Goal: Task Accomplishment & Management: Use online tool/utility

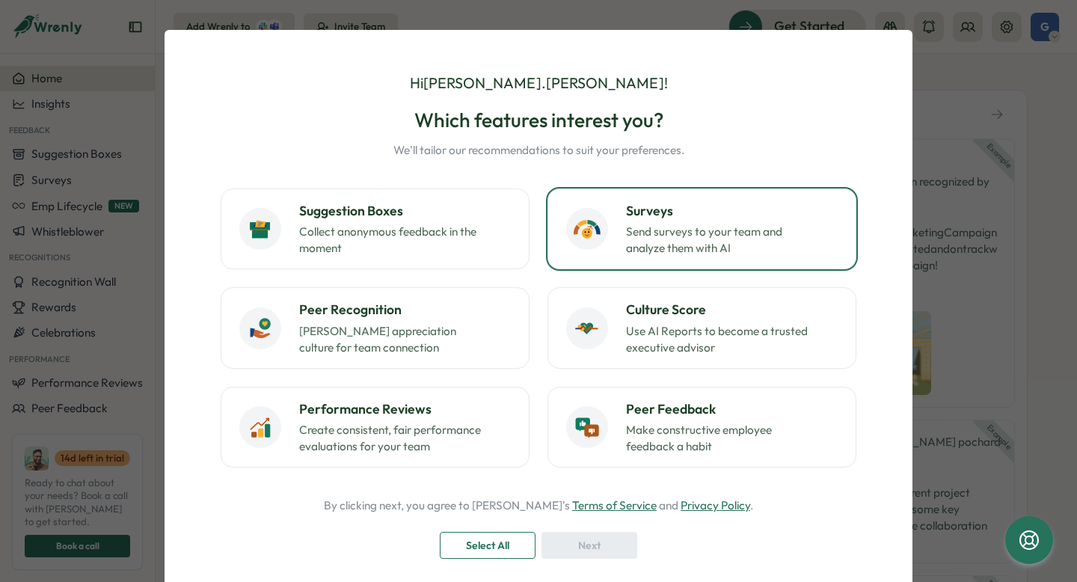
click at [634, 235] on p "Send surveys to your team and analyze them with AI" at bounding box center [719, 240] width 187 height 33
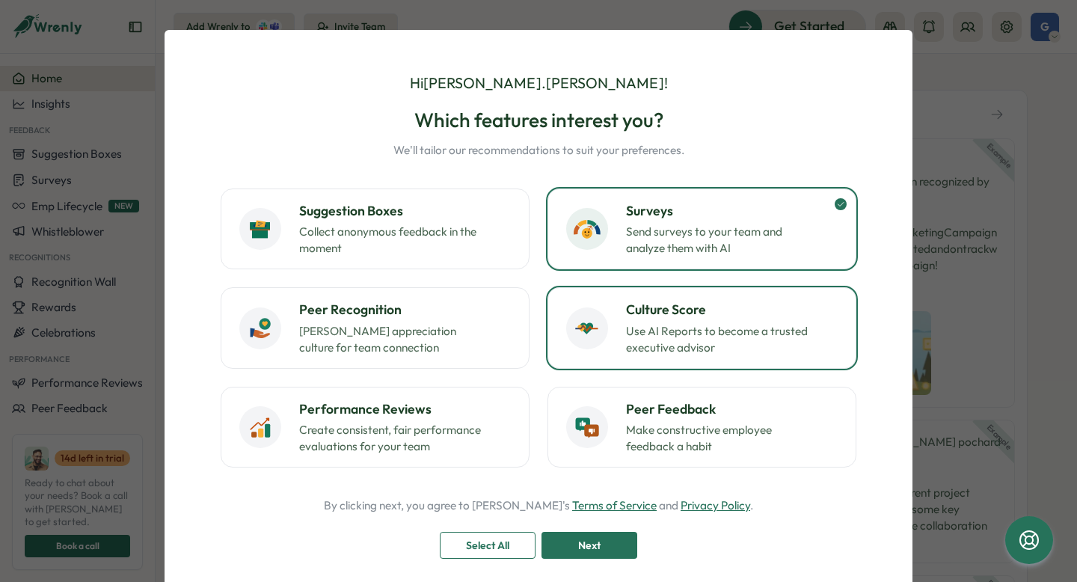
click at [651, 361] on button "Culture Score Use AI Reports to become a trusted executive advisor" at bounding box center [701, 327] width 309 height 81
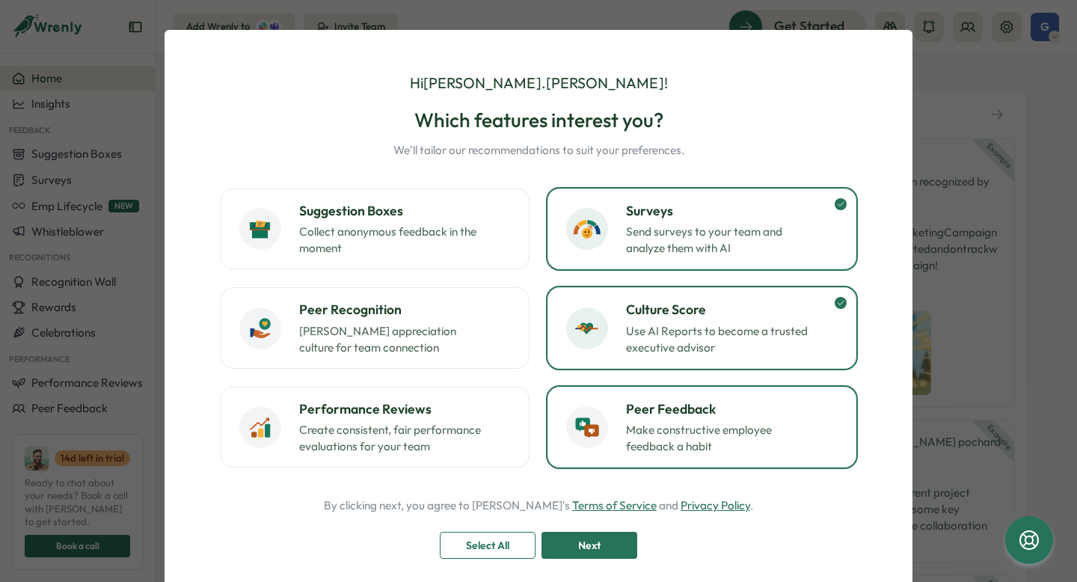
click at [657, 399] on h3 "Peer Feedback" at bounding box center [732, 408] width 212 height 19
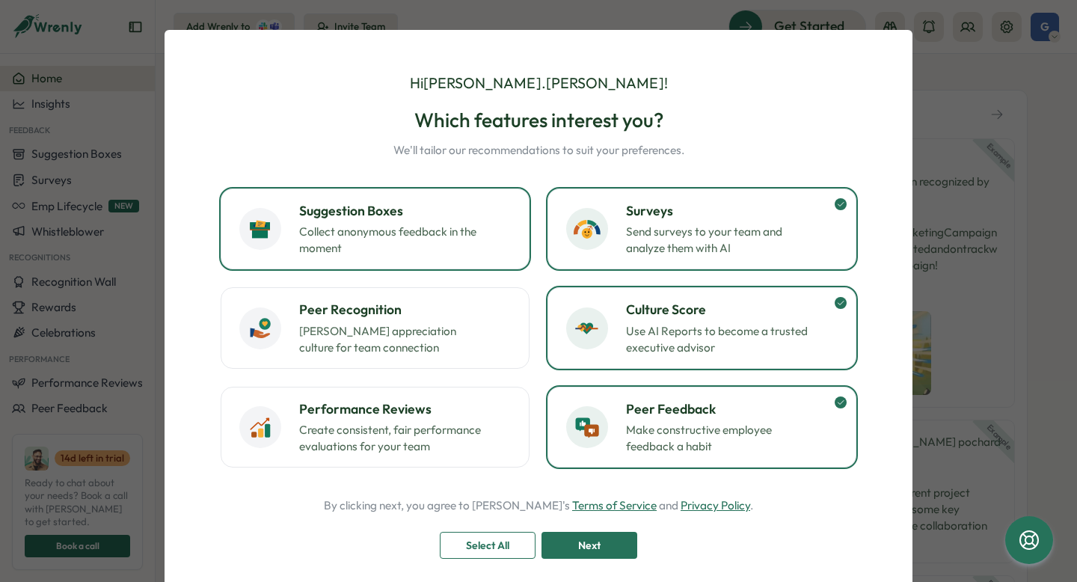
click at [444, 229] on p "Collect anonymous feedback in the moment" at bounding box center [392, 240] width 187 height 33
click at [594, 555] on span "Next" at bounding box center [589, 544] width 22 height 25
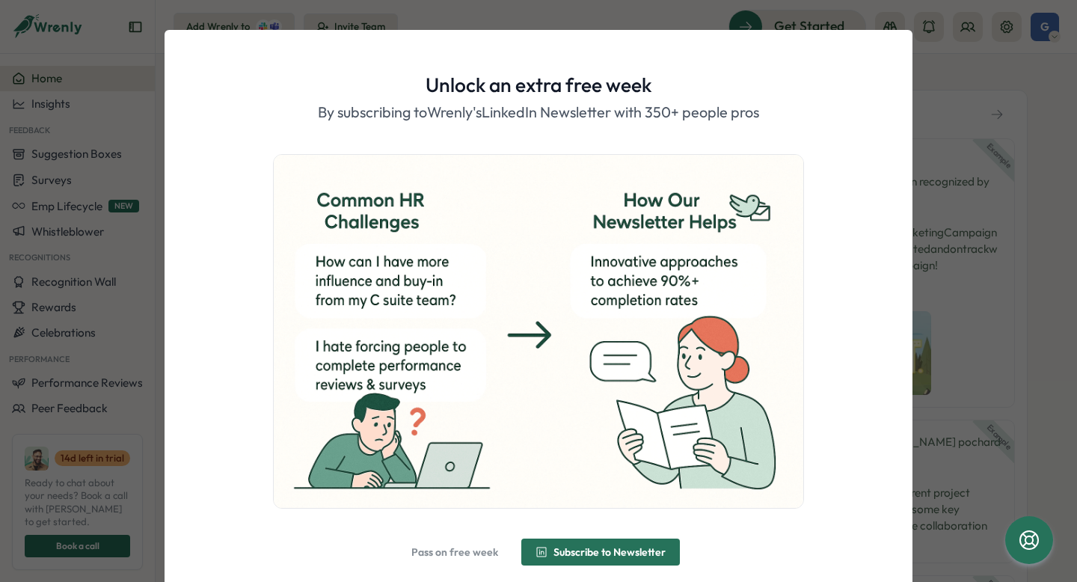
scroll to position [55, 0]
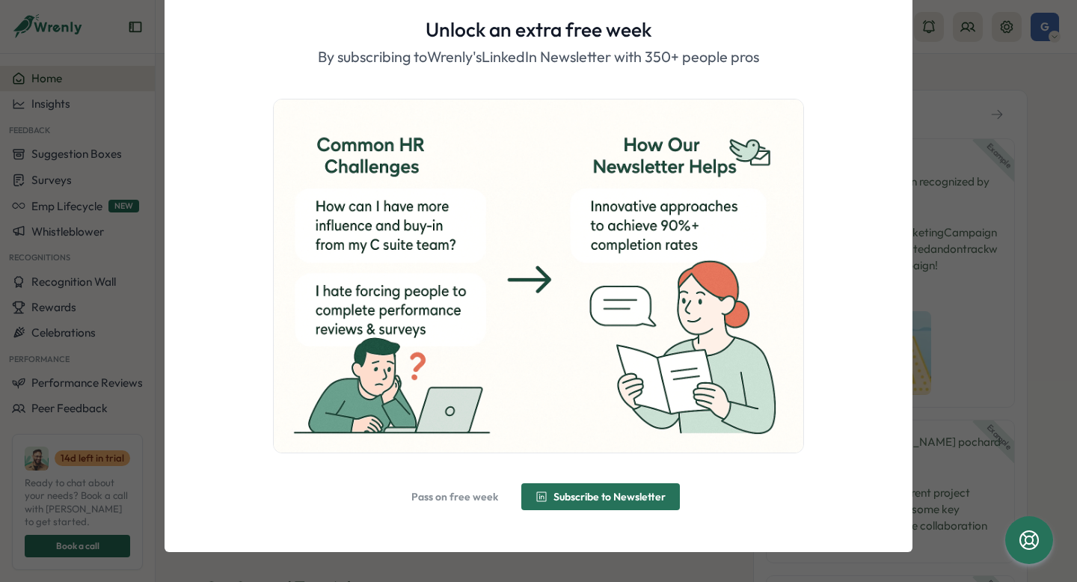
click at [437, 505] on span "Pass on free week" at bounding box center [454, 496] width 87 height 25
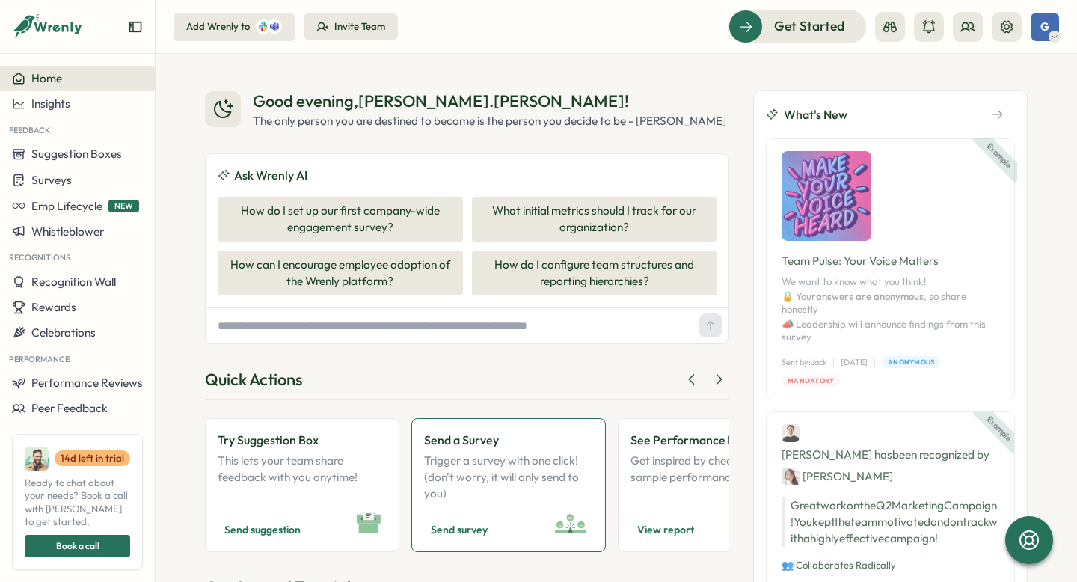
click at [507, 499] on p "Trigger a survey with one click! (don't worry, it will only send to you)" at bounding box center [508, 476] width 169 height 49
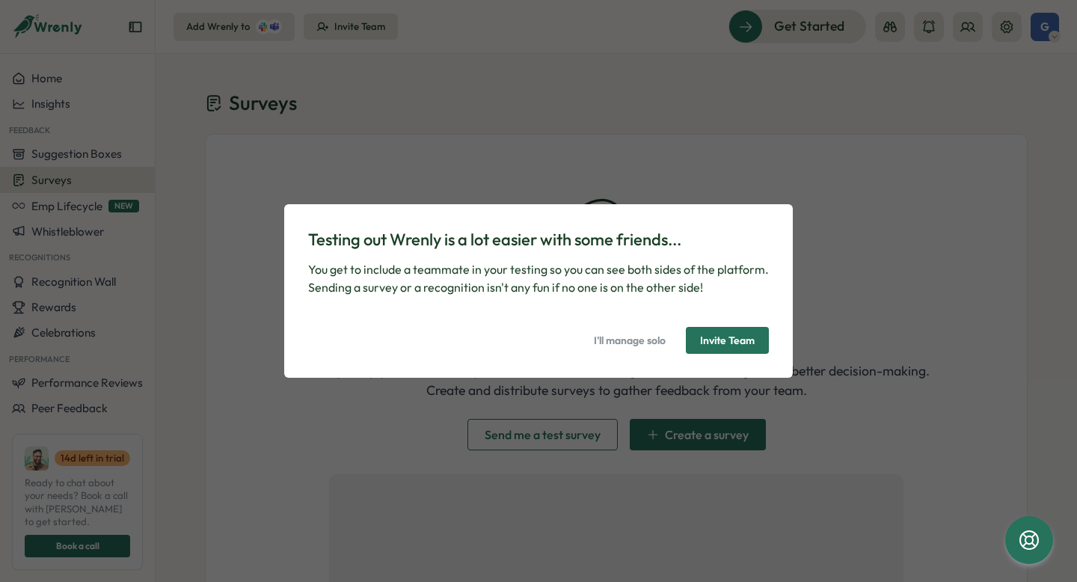
click at [621, 345] on span "I'll manage solo" at bounding box center [630, 340] width 72 height 25
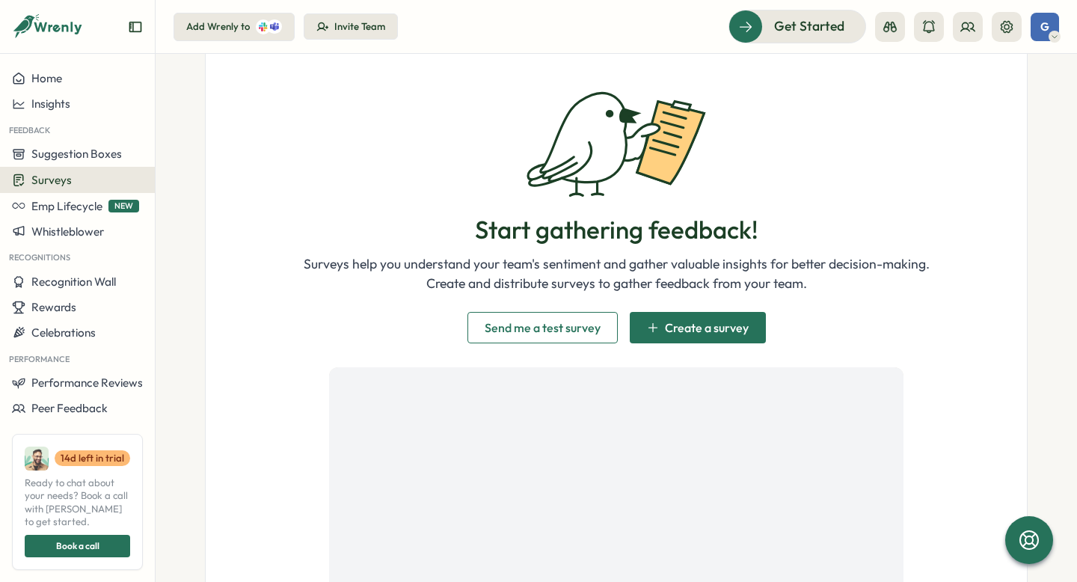
scroll to position [166, 0]
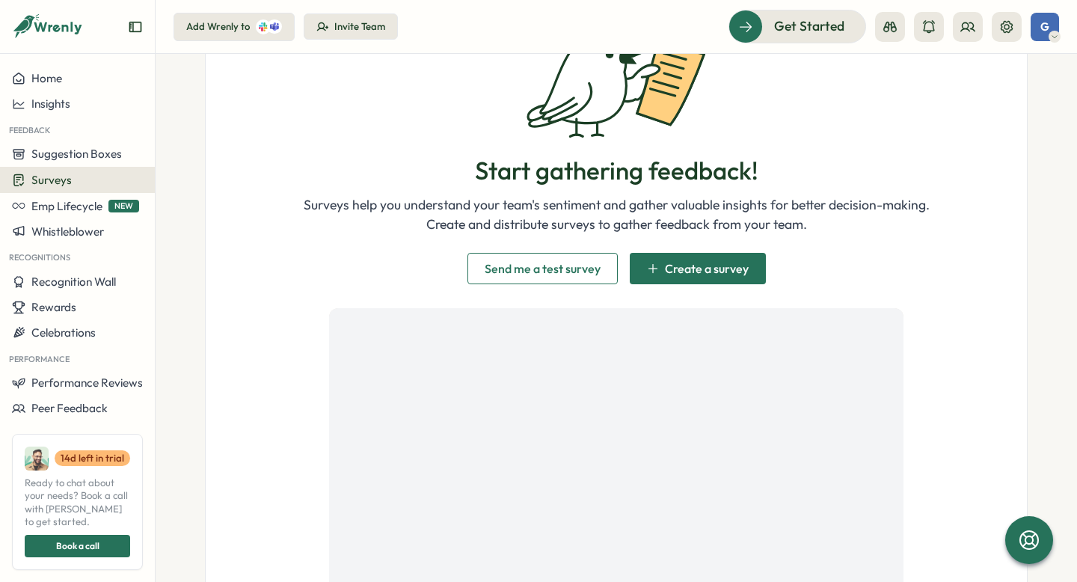
click at [669, 281] on span "Create a survey" at bounding box center [698, 268] width 102 height 30
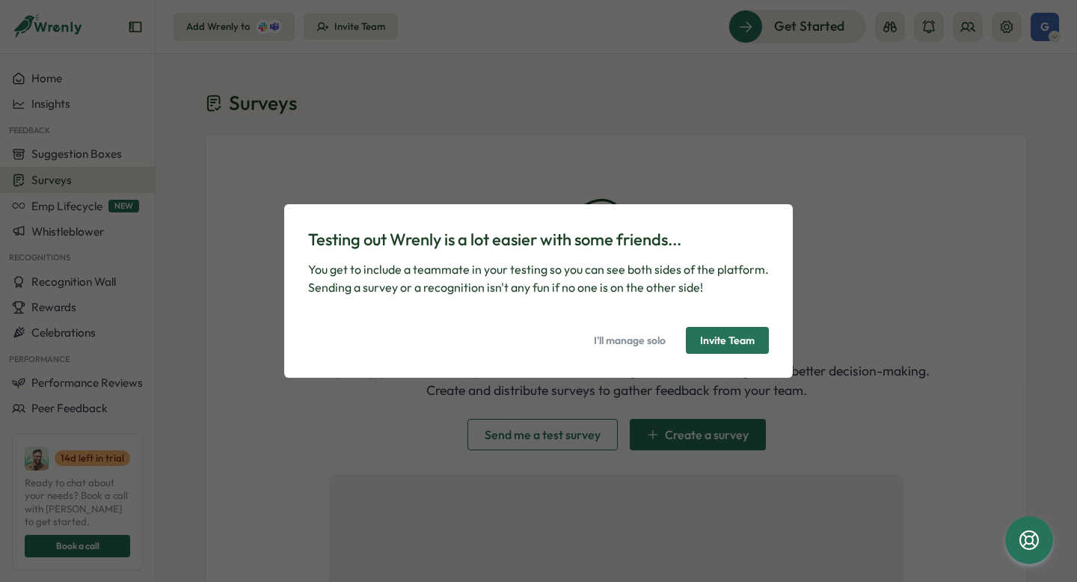
click at [653, 334] on span "I'll manage solo" at bounding box center [630, 340] width 72 height 25
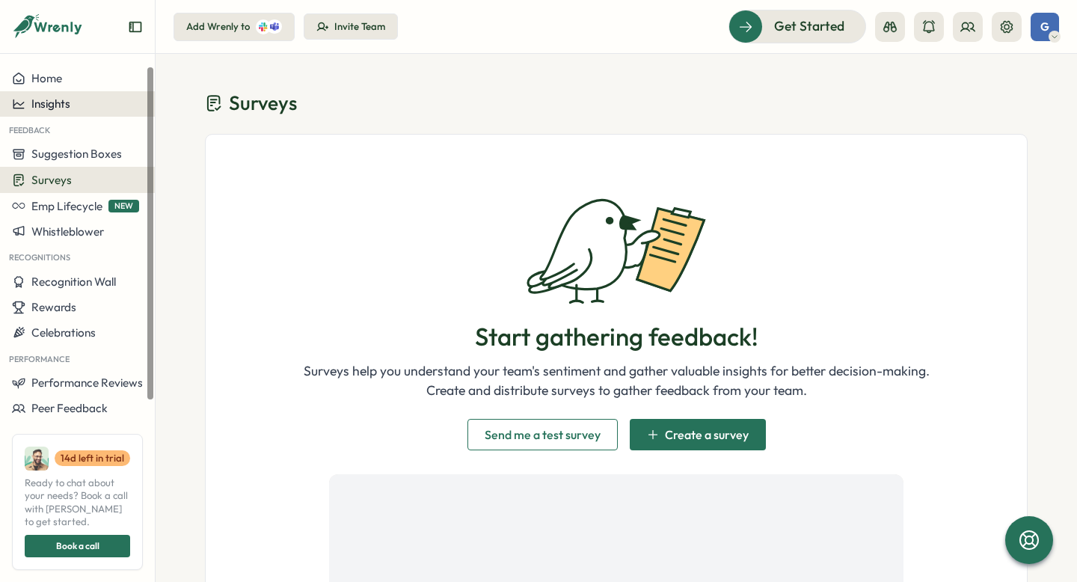
click at [70, 114] on button "Insights" at bounding box center [77, 103] width 155 height 25
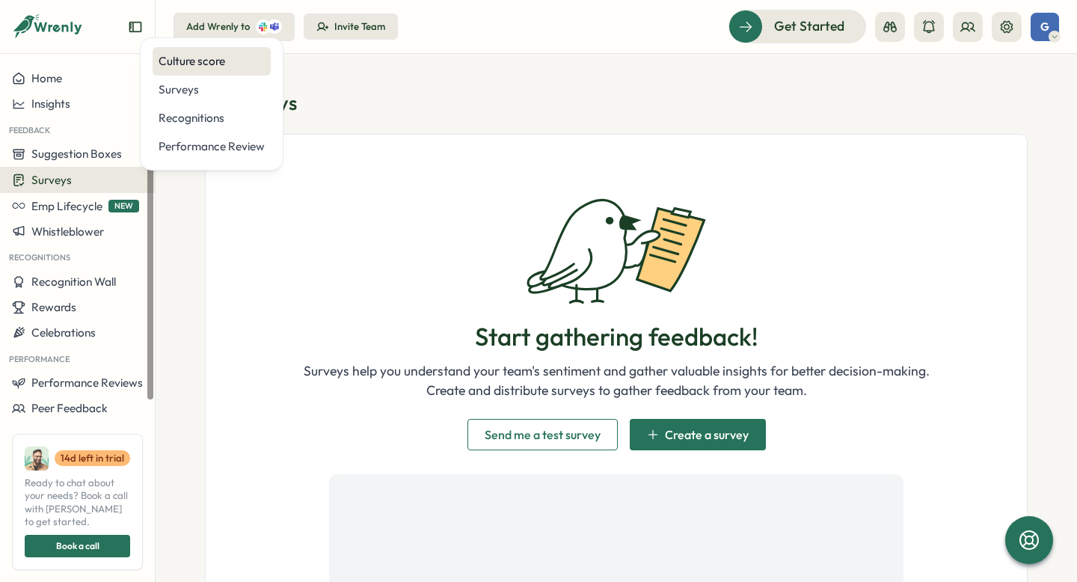
click at [172, 67] on div "Culture score" at bounding box center [212, 61] width 106 height 16
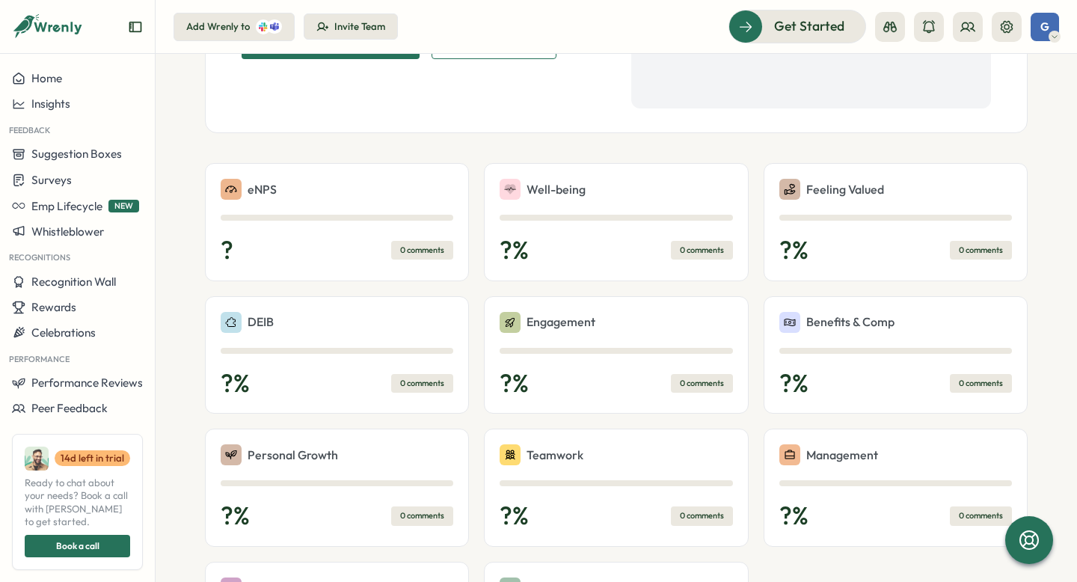
scroll to position [326, 0]
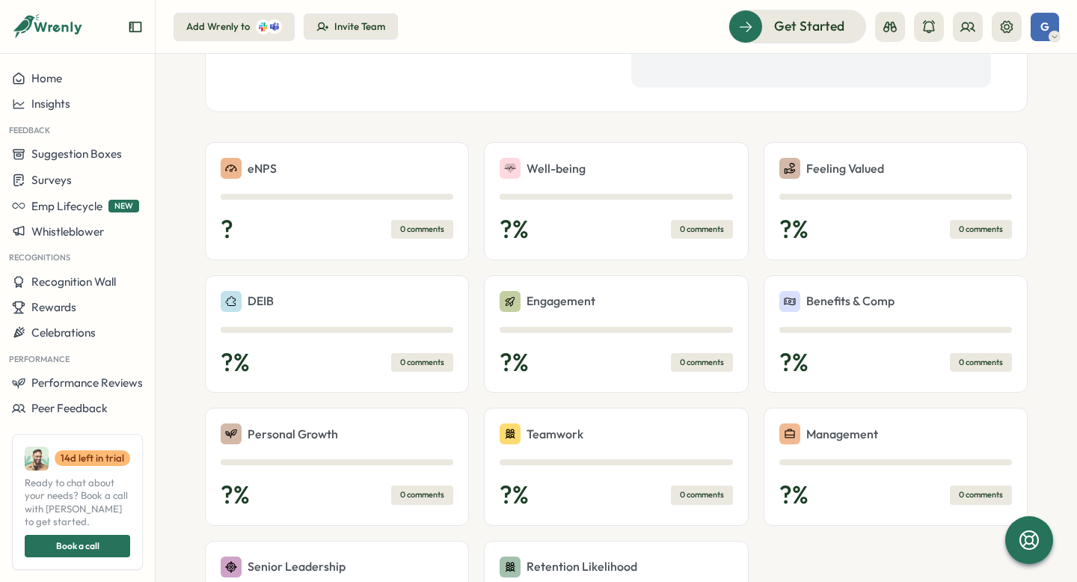
click at [600, 303] on div "Engagement" at bounding box center [615, 301] width 233 height 21
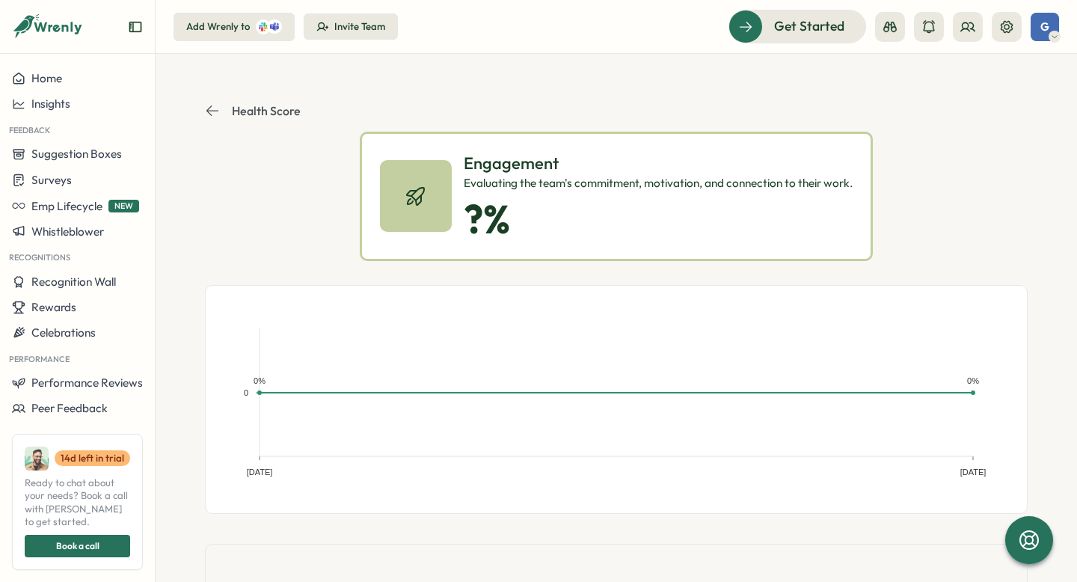
click at [555, 196] on div "Engagement Evaluating the team's commitment, motivation, and connection to thei…" at bounding box center [658, 196] width 389 height 89
